Goal: Task Accomplishment & Management: Manage account settings

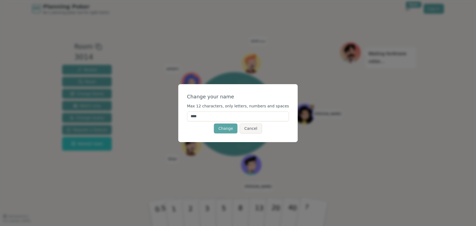
drag, startPoint x: 224, startPoint y: 115, endPoint x: 177, endPoint y: 109, distance: 48.1
click at [185, 114] on div "Change your name Max 12 characters, only letters, numbers and spaces **** Chang…" at bounding box center [238, 113] width 476 height 226
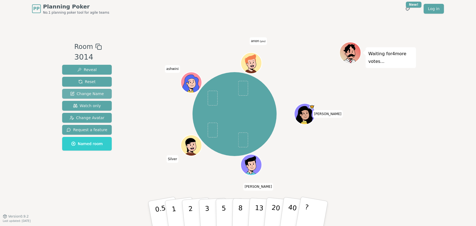
click at [93, 91] on span "Change Name" at bounding box center [87, 93] width 34 height 5
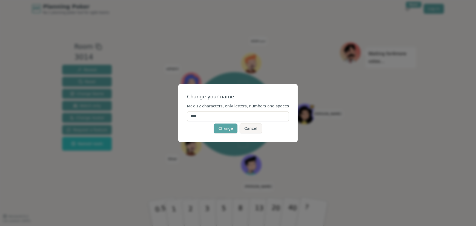
drag, startPoint x: 212, startPoint y: 116, endPoint x: 198, endPoint y: 115, distance: 14.3
click at [198, 115] on input "****" at bounding box center [238, 117] width 102 height 10
type input "****"
click button "Change" at bounding box center [226, 129] width 24 height 10
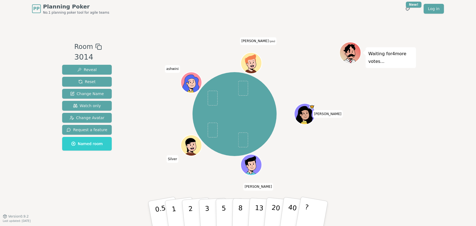
click at [254, 62] on icon at bounding box center [251, 63] width 21 height 2
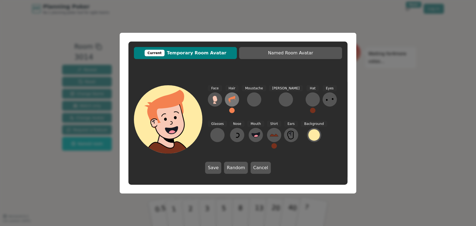
click at [233, 99] on icon at bounding box center [231, 99] width 7 height 7
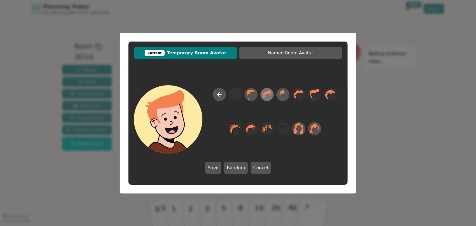
click at [267, 95] on icon at bounding box center [266, 94] width 11 height 12
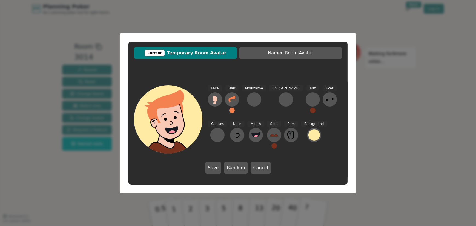
click at [229, 109] on button at bounding box center [231, 110] width 5 height 5
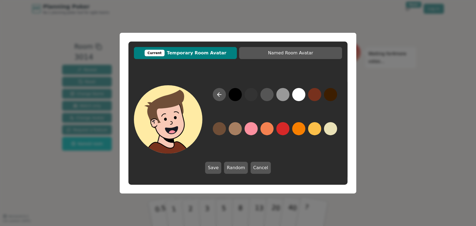
click at [219, 128] on button at bounding box center [219, 128] width 13 height 13
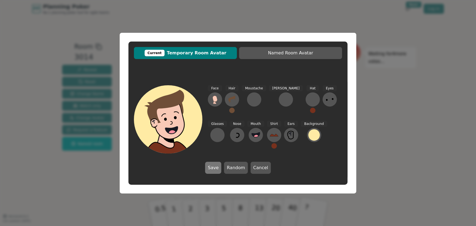
click at [214, 167] on button "Save" at bounding box center [213, 168] width 16 height 12
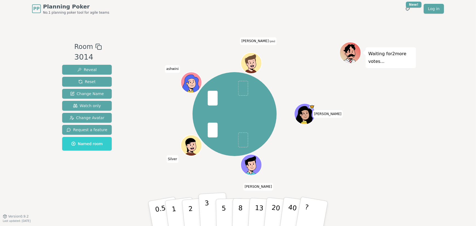
click at [209, 209] on button "3" at bounding box center [213, 214] width 30 height 43
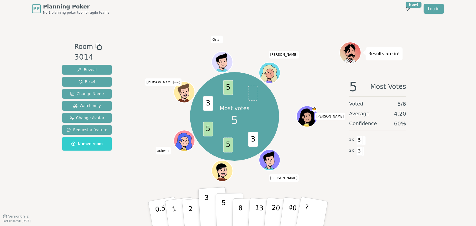
click at [221, 213] on button "5" at bounding box center [230, 214] width 28 height 42
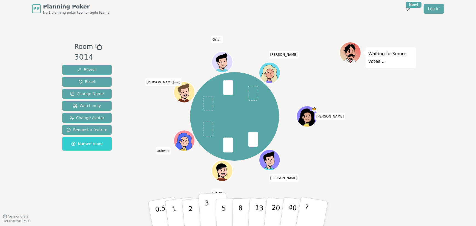
click at [209, 213] on button "3" at bounding box center [213, 214] width 30 height 43
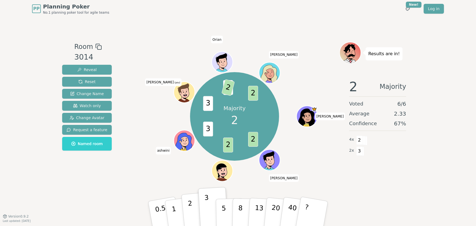
click at [192, 213] on button "2" at bounding box center [196, 214] width 31 height 44
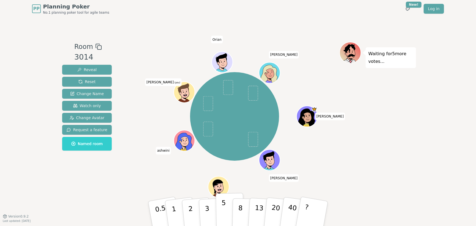
click at [221, 217] on button "5" at bounding box center [230, 214] width 28 height 42
click at [209, 211] on button "3" at bounding box center [213, 214] width 30 height 43
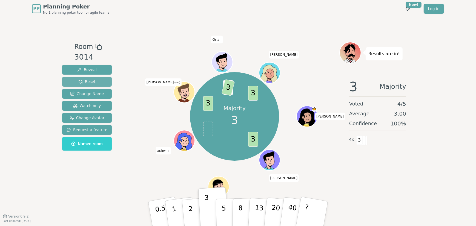
click at [89, 82] on span "Reset" at bounding box center [86, 81] width 17 height 5
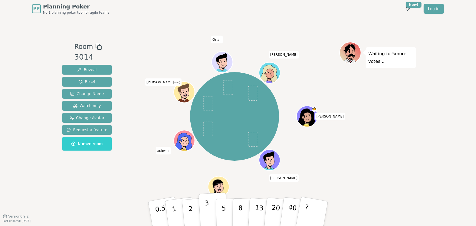
click at [213, 210] on button "3" at bounding box center [213, 214] width 30 height 43
click at [91, 105] on span "Watch only" at bounding box center [87, 105] width 28 height 5
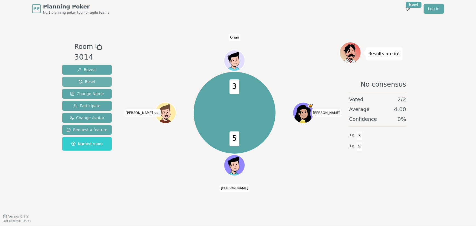
click at [85, 84] on span "Reset" at bounding box center [86, 81] width 17 height 5
